Goal: Information Seeking & Learning: Learn about a topic

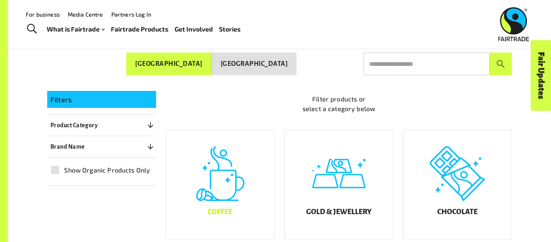
scroll to position [117, 0]
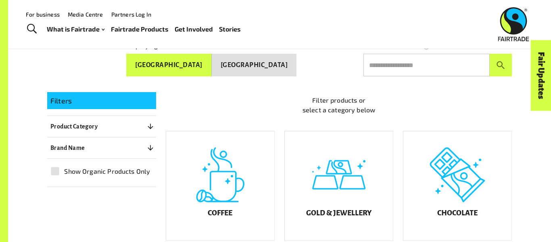
click at [108, 123] on button "Product Category 0" at bounding box center [101, 126] width 109 height 15
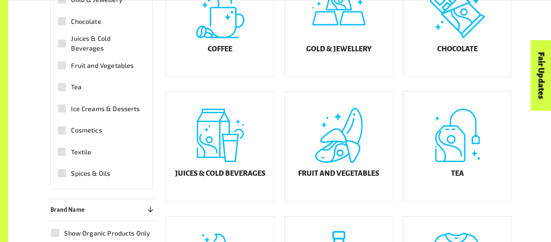
scroll to position [0, 0]
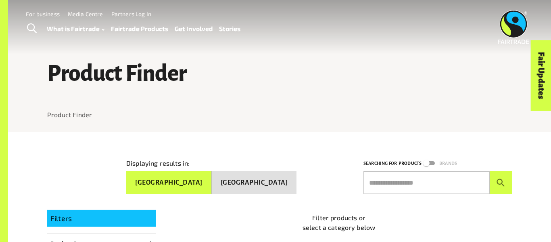
click at [403, 178] on input "text" at bounding box center [427, 182] width 126 height 23
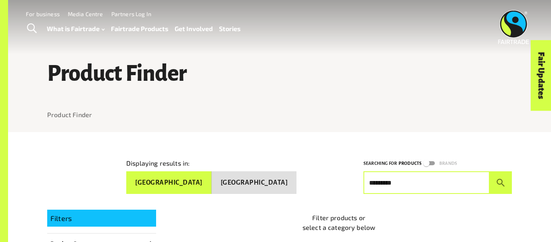
click at [490, 171] on button "submit" at bounding box center [501, 182] width 22 height 23
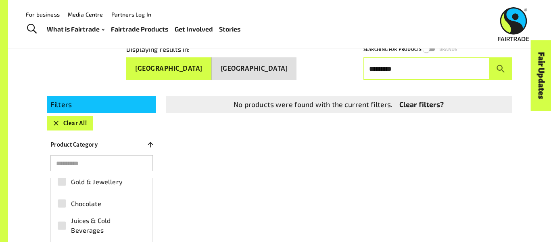
scroll to position [115, 0]
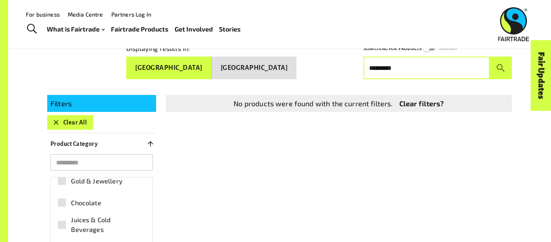
click at [212, 59] on button "[GEOGRAPHIC_DATA]" at bounding box center [169, 67] width 86 height 23
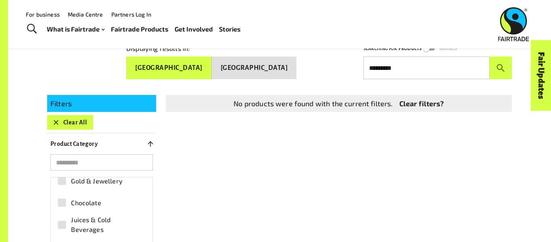
click at [255, 69] on button "[GEOGRAPHIC_DATA]" at bounding box center [254, 67] width 85 height 23
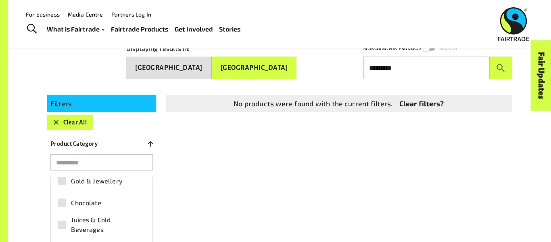
click at [212, 67] on button "[GEOGRAPHIC_DATA]" at bounding box center [169, 67] width 86 height 23
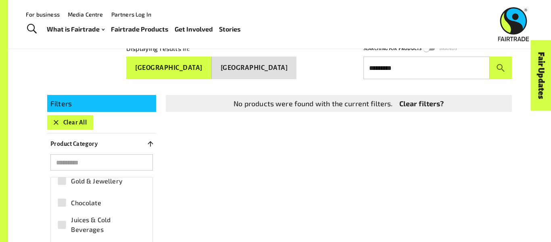
scroll to position [0, 0]
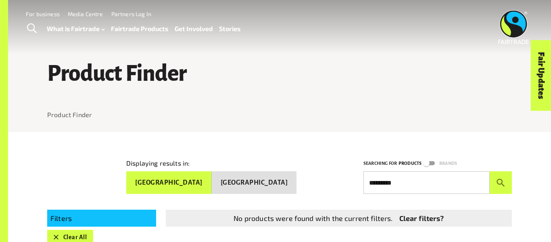
click at [387, 183] on input "*********" at bounding box center [427, 182] width 126 height 23
click at [490, 171] on button "submit" at bounding box center [501, 182] width 22 height 23
click at [393, 182] on input "**********" at bounding box center [427, 182] width 126 height 23
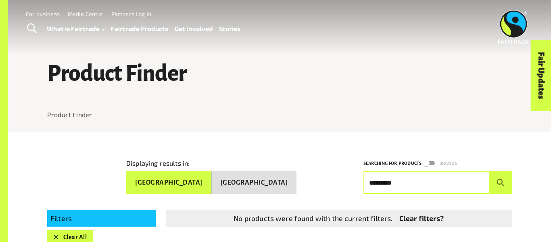
click at [490, 171] on button "submit" at bounding box center [501, 182] width 22 height 23
type input "*********"
click at [500, 186] on button "submit" at bounding box center [501, 182] width 22 height 23
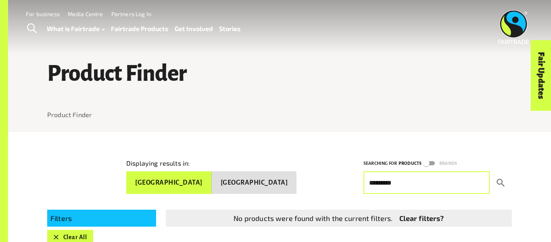
click at [500, 186] on button "submit" at bounding box center [501, 182] width 22 height 23
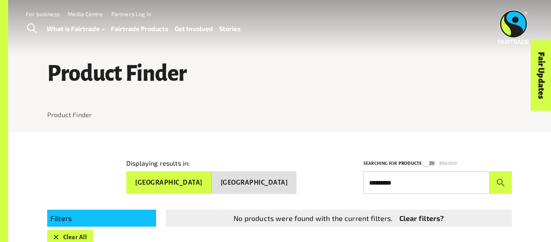
click at [34, 23] on span "Toggle Search" at bounding box center [32, 28] width 10 height 10
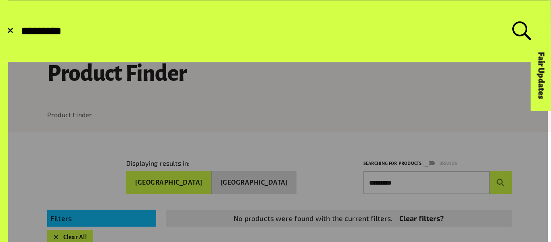
type input "*********"
click at [20, 31] on button "Submit Search" at bounding box center [20, 31] width 0 height 0
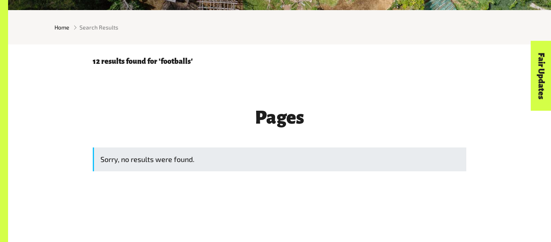
scroll to position [212, 0]
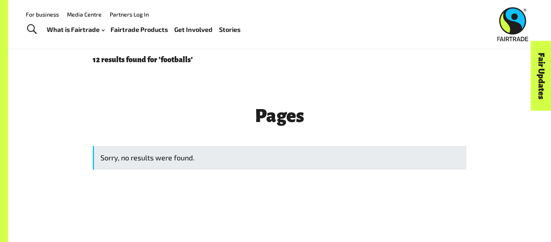
click at [174, 59] on p "12 results found for 'footballs'" at bounding box center [280, 60] width 374 height 8
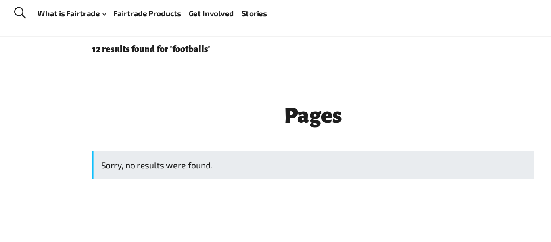
scroll to position [70, 0]
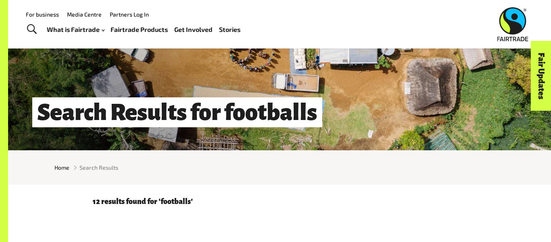
click at [104, 169] on span "Search Results" at bounding box center [98, 167] width 39 height 8
click at [500, 26] on img at bounding box center [512, 24] width 31 height 34
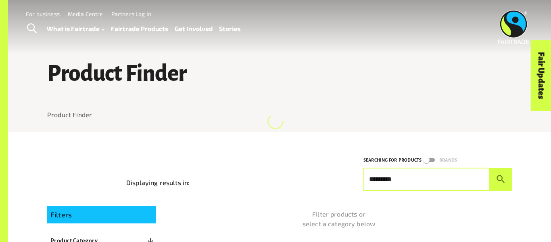
type input "*********"
click at [490, 168] on button "submit" at bounding box center [501, 179] width 22 height 23
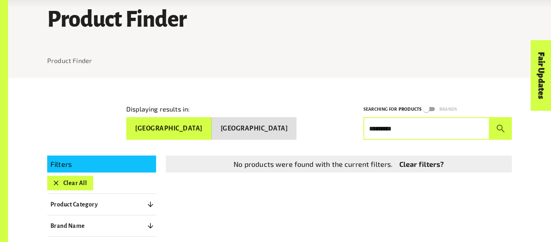
scroll to position [59, 0]
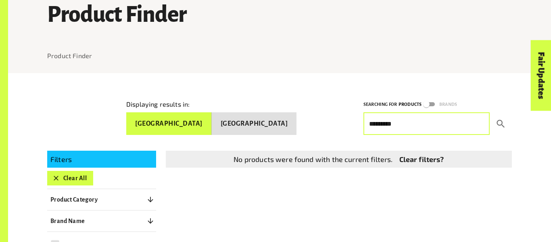
click at [502, 119] on icon "submit" at bounding box center [501, 123] width 8 height 8
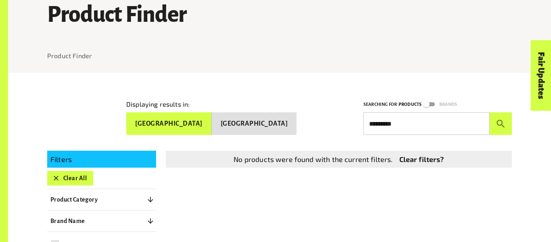
click at [435, 122] on input "*********" at bounding box center [427, 123] width 126 height 23
type input "********"
click at [490, 112] on button "submit" at bounding box center [501, 123] width 22 height 23
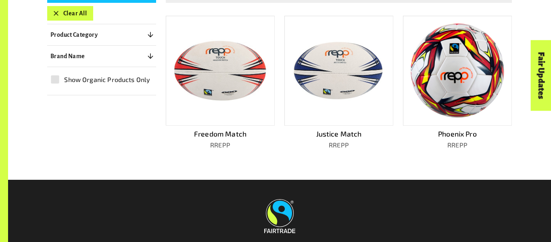
scroll to position [222, 0]
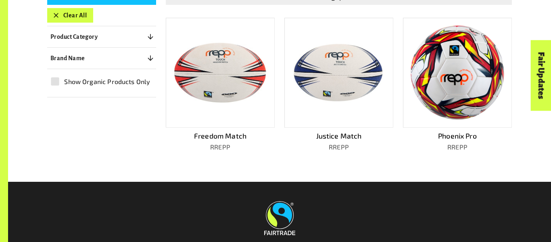
click at [460, 98] on img at bounding box center [457, 73] width 97 height 96
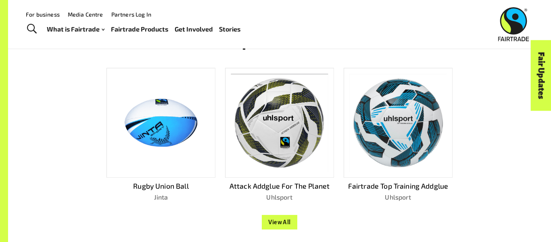
scroll to position [664, 0]
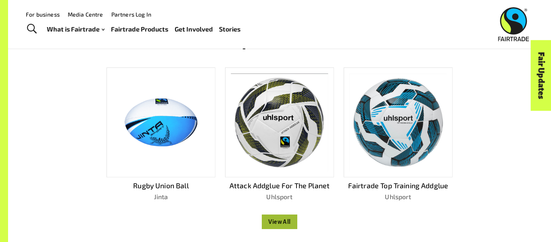
click at [286, 224] on button "View All" at bounding box center [280, 221] width 36 height 15
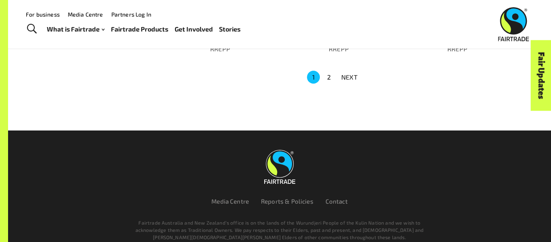
scroll to position [613, 0]
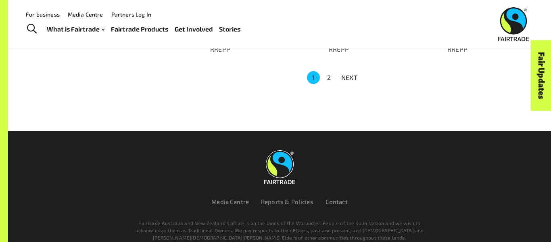
click at [346, 77] on p "NEXT" at bounding box center [349, 78] width 16 height 10
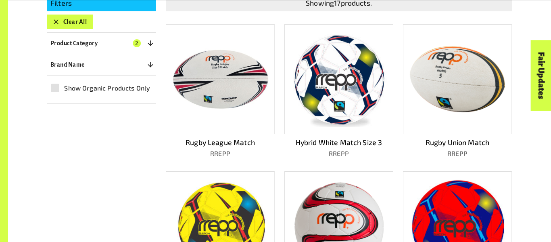
scroll to position [216, 0]
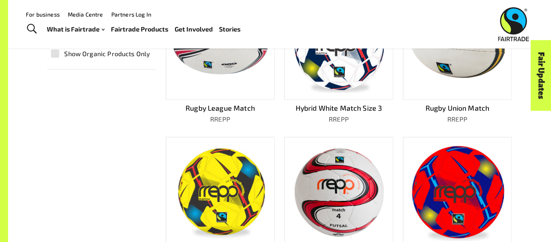
click at [343, 102] on p "Hybrid White Match Size 3" at bounding box center [338, 107] width 109 height 10
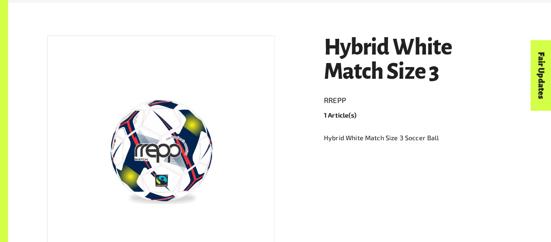
scroll to position [130, 0]
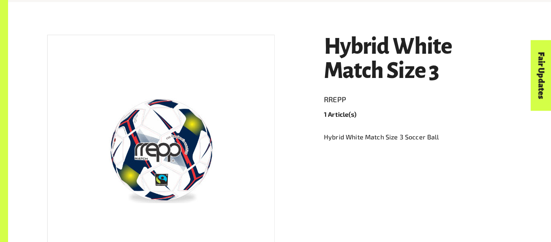
click at [343, 100] on link "RREPP" at bounding box center [418, 99] width 188 height 13
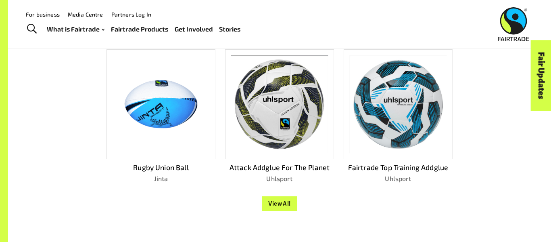
scroll to position [681, 0]
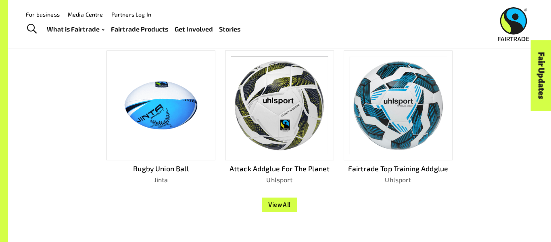
click at [301, 159] on div at bounding box center [279, 105] width 109 height 110
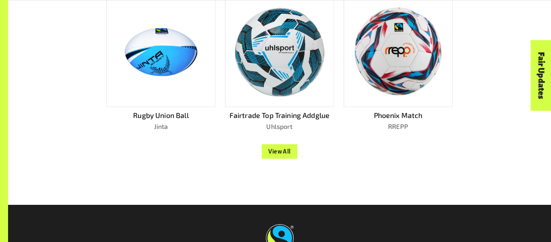
scroll to position [733, 0]
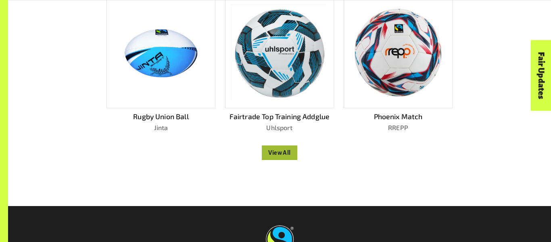
click at [276, 153] on button "View All" at bounding box center [280, 152] width 36 height 15
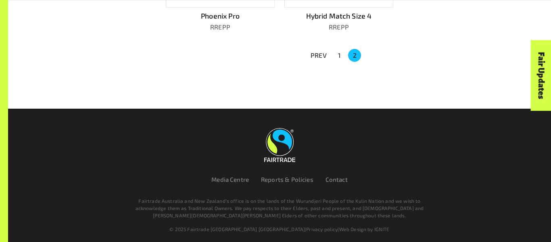
scroll to position [634, 0]
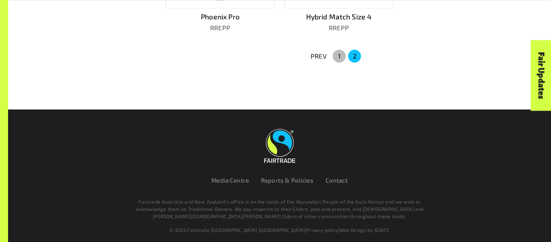
click at [336, 54] on button "1" at bounding box center [339, 56] width 13 height 13
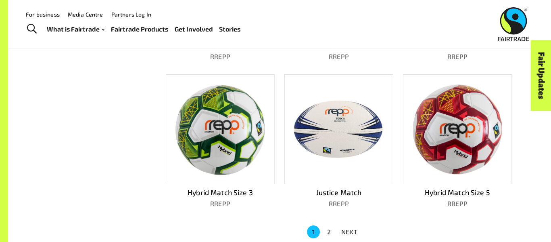
scroll to position [450, 0]
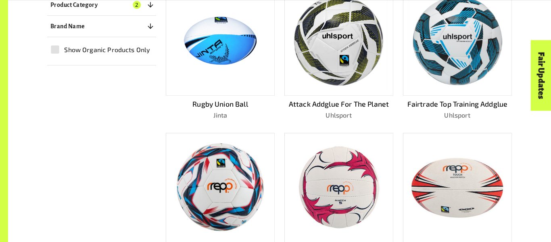
click at [318, 85] on img at bounding box center [338, 41] width 97 height 98
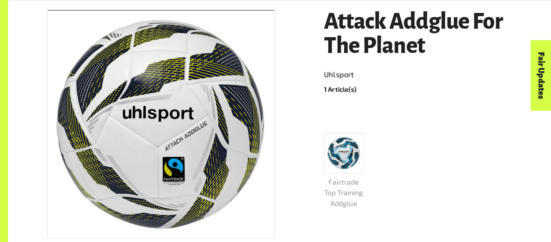
scroll to position [157, 0]
